Goal: Use online tool/utility: Utilize a website feature to perform a specific function

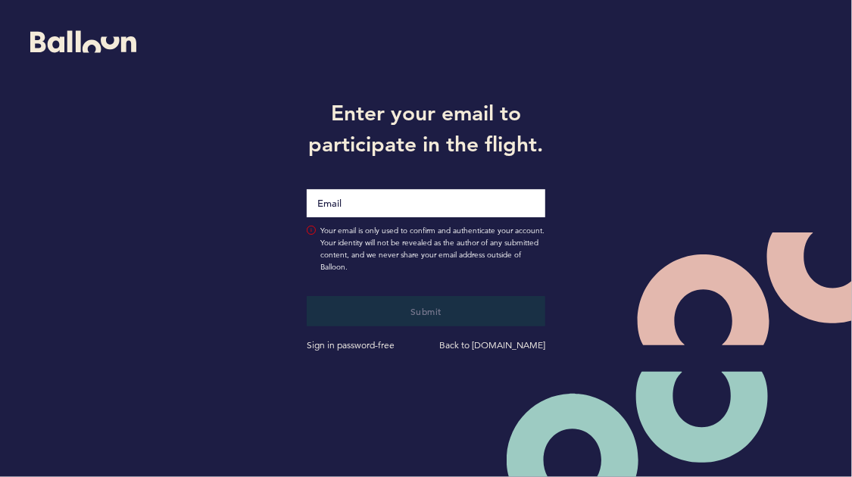
click at [369, 208] on input "Email" at bounding box center [426, 203] width 239 height 28
type input "[EMAIL_ADDRESS][DOMAIN_NAME]"
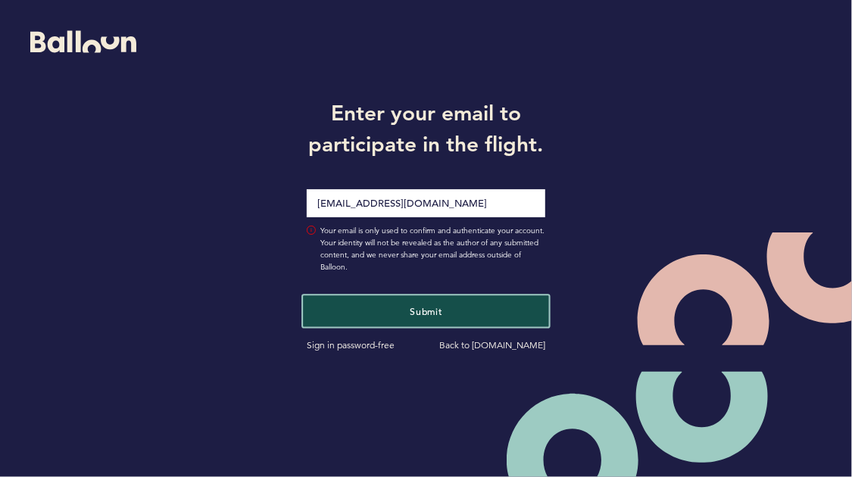
click at [367, 308] on button "Submit" at bounding box center [425, 310] width 245 height 31
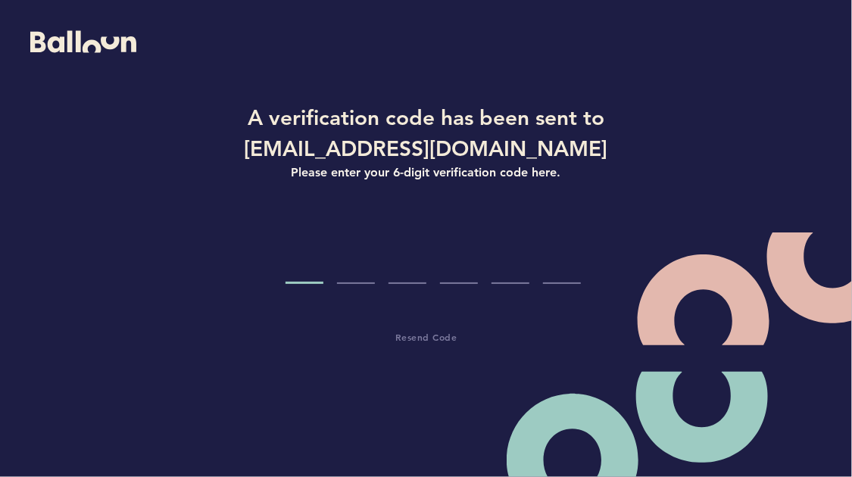
click at [73, 290] on div "A verification code has been sent to [EMAIL_ADDRESS][DOMAIN_NAME] Please enter …" at bounding box center [426, 223] width 852 height 447
click at [304, 273] on input "Code digit 1" at bounding box center [305, 255] width 38 height 57
type input "5"
type input "7"
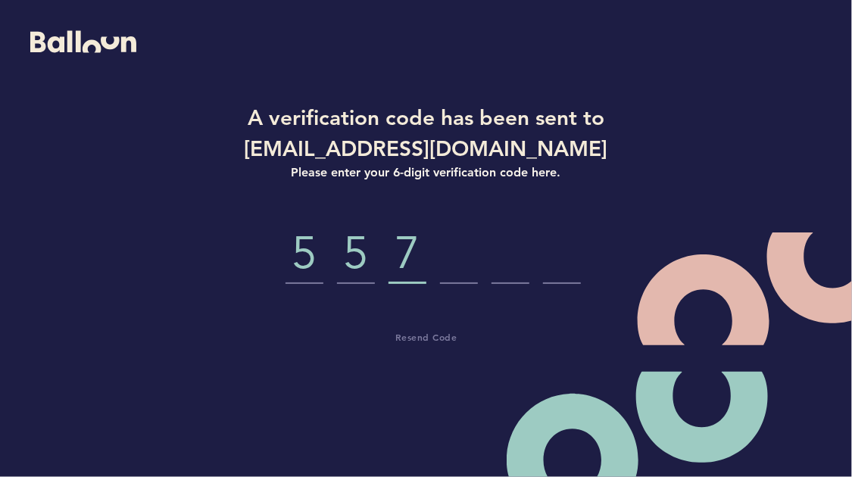
type input "7"
type input "3"
type input "2"
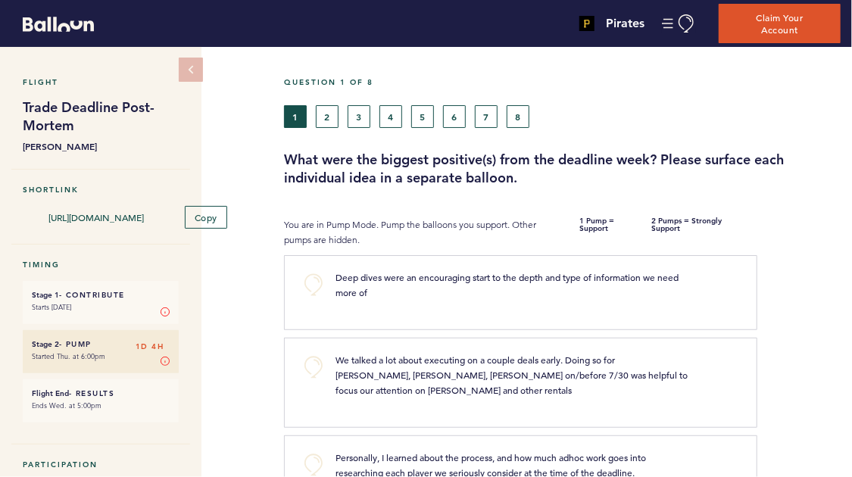
scroll to position [76, 0]
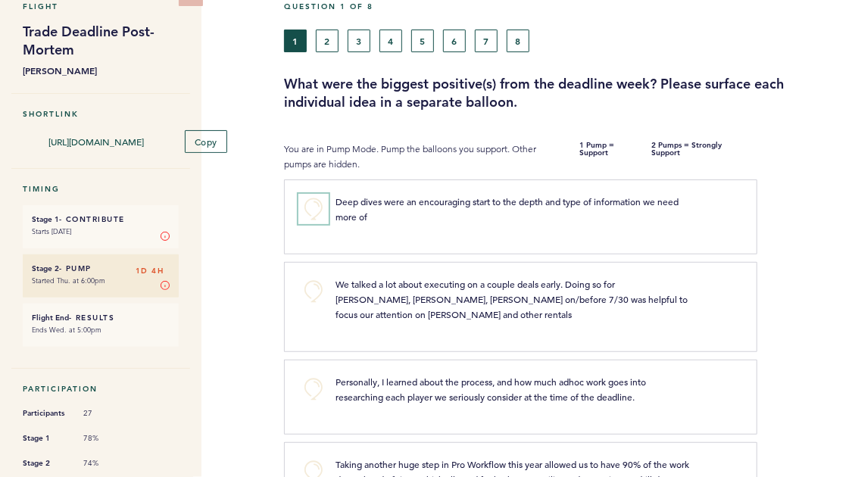
click at [314, 208] on button "+0" at bounding box center [313, 209] width 30 height 30
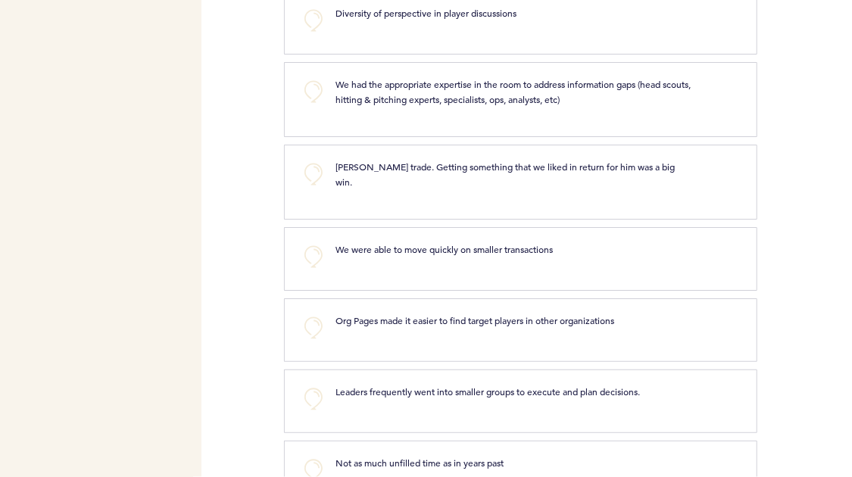
scroll to position [1515, 0]
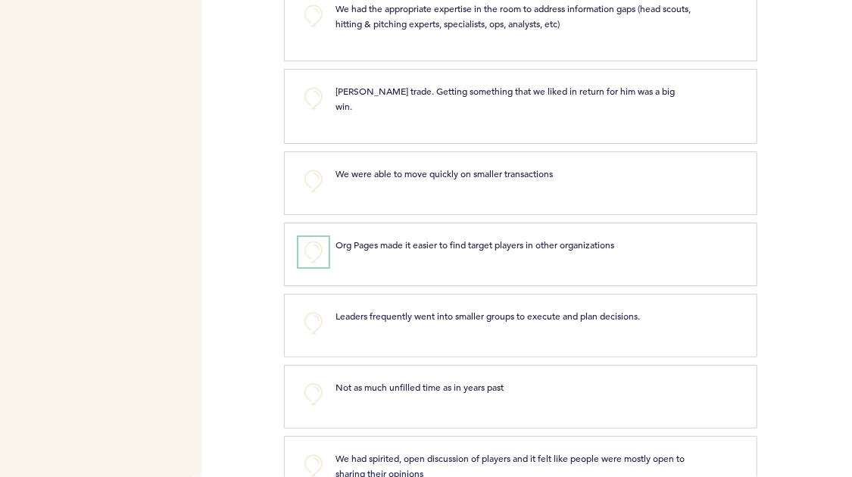
click at [311, 237] on button "+0" at bounding box center [313, 252] width 30 height 30
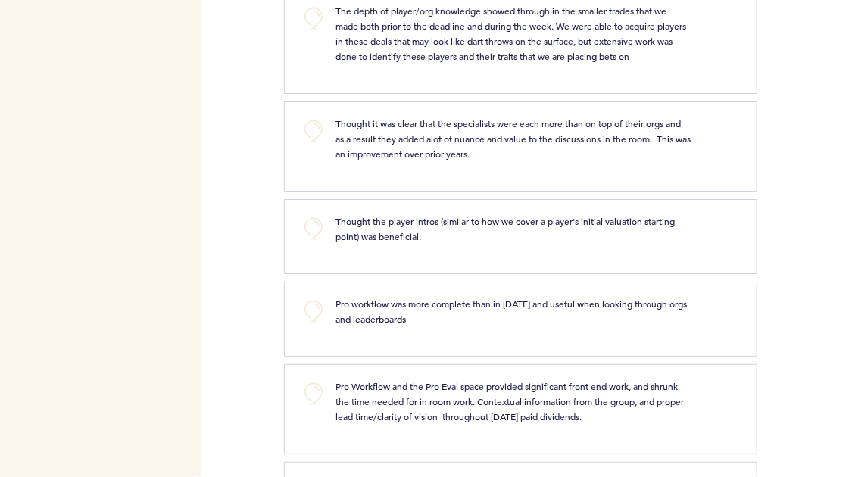
scroll to position [2121, 0]
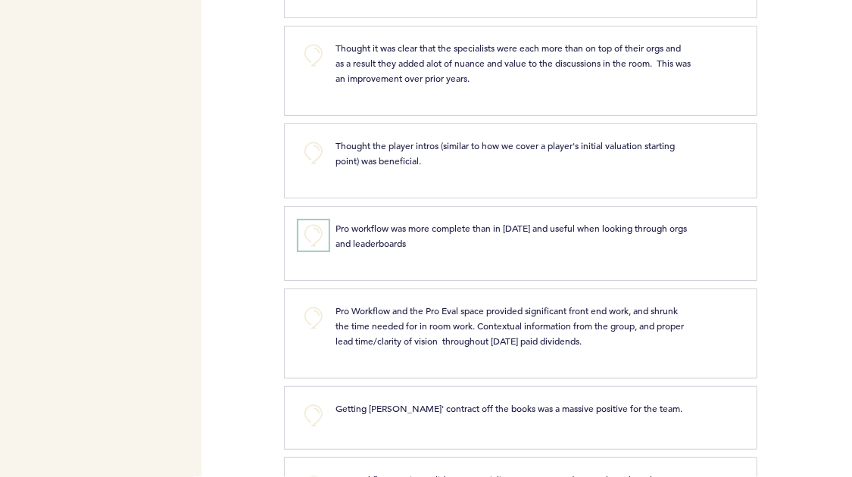
click at [317, 220] on button "+0" at bounding box center [313, 235] width 30 height 30
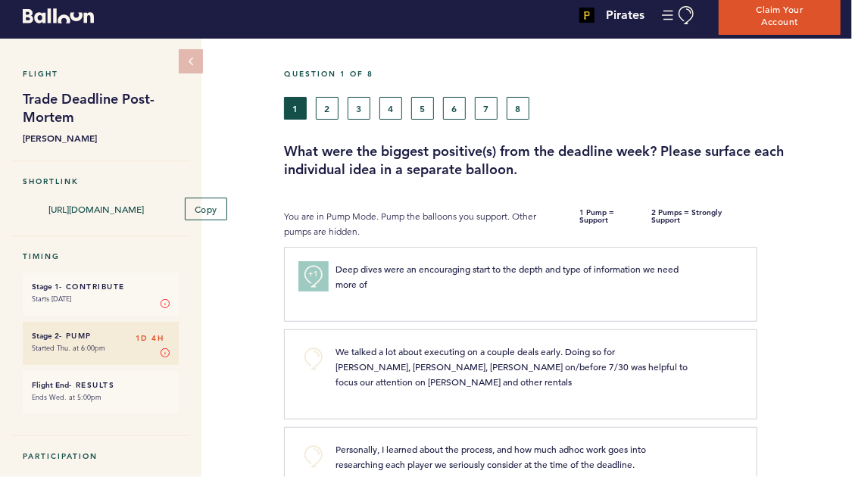
scroll to position [0, 0]
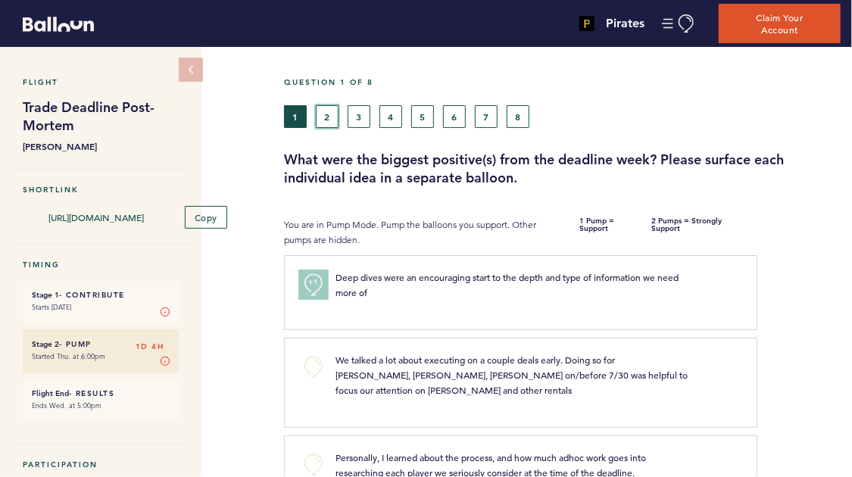
click at [324, 123] on button "2" at bounding box center [327, 116] width 23 height 23
